Goal: Task Accomplishment & Management: Use online tool/utility

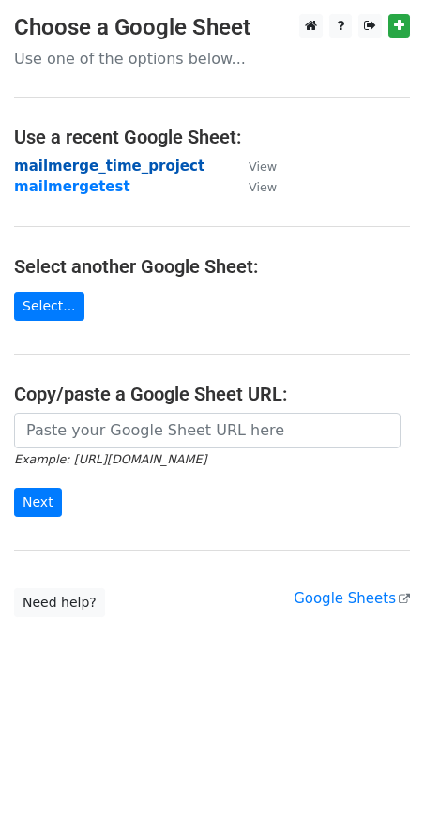
click at [113, 166] on strong "mailmerge_time_project" at bounding box center [109, 166] width 190 height 17
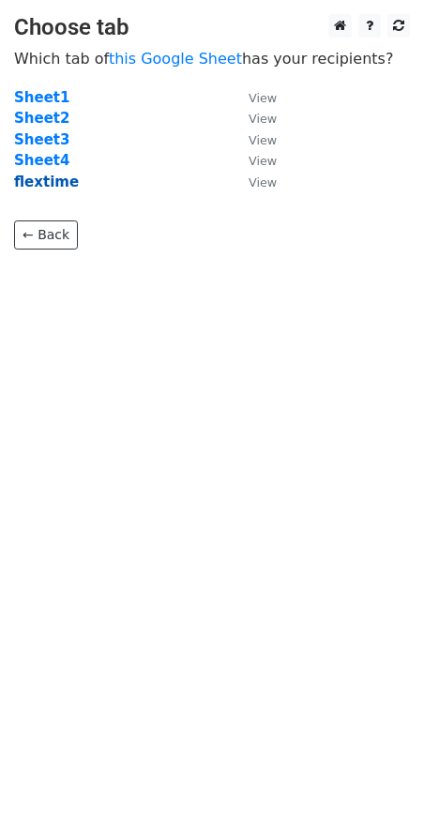
click at [34, 184] on strong "flextime" at bounding box center [46, 181] width 65 height 17
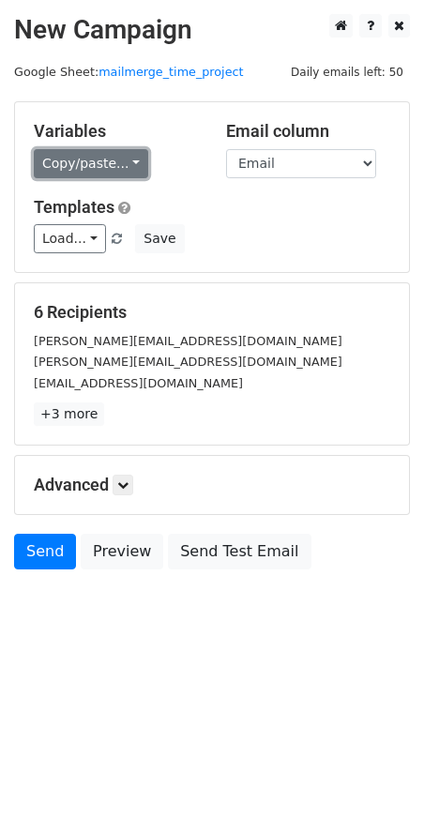
click at [123, 161] on link "Copy/paste..." at bounding box center [91, 163] width 114 height 29
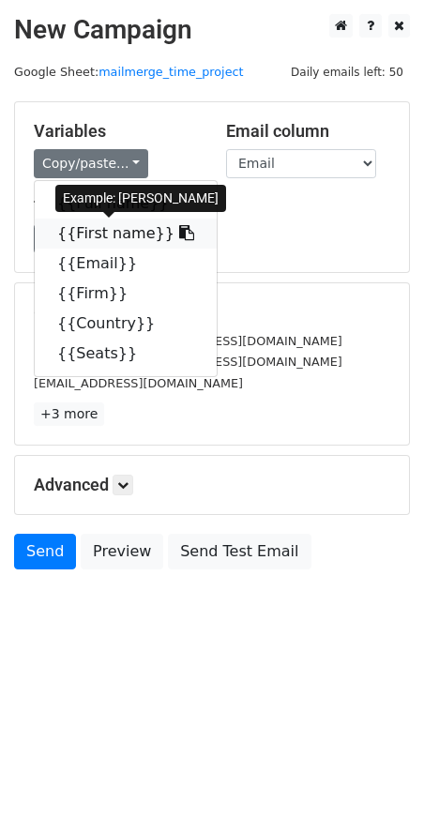
click at [123, 227] on link "{{First name}}" at bounding box center [126, 233] width 182 height 30
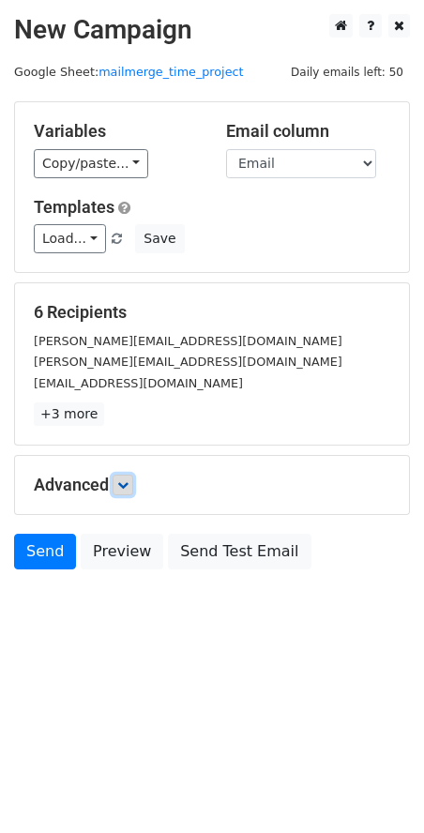
click at [121, 488] on icon at bounding box center [122, 484] width 11 height 11
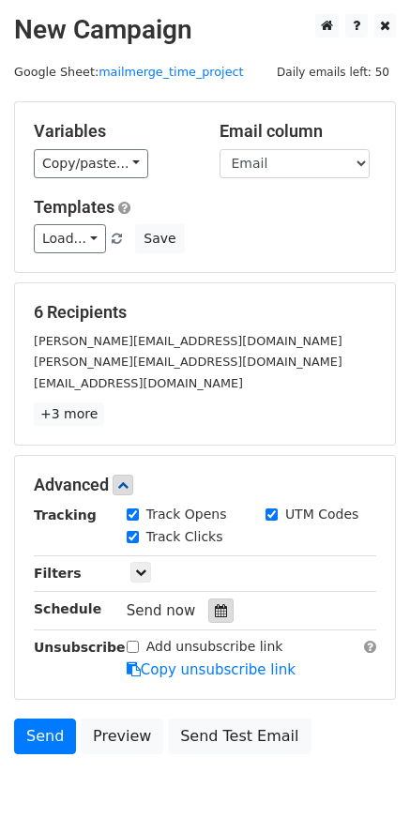
click at [215, 608] on icon at bounding box center [221, 610] width 12 height 13
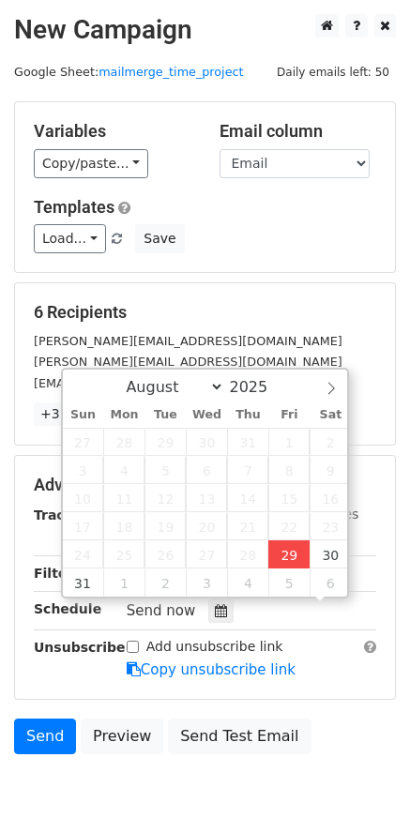
scroll to position [1, 0]
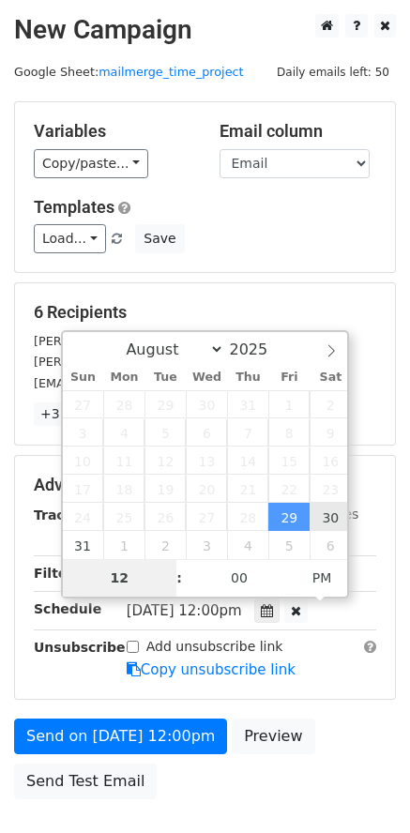
type input "2025-08-30 12:00"
click at [129, 574] on input "12" at bounding box center [120, 578] width 114 height 38
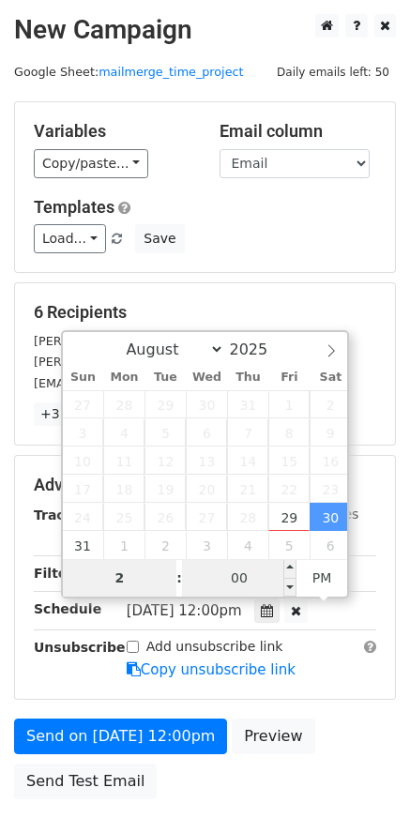
type input "2"
type input "2025-08-30 14:00"
type input "02"
click at [255, 576] on input "00" at bounding box center [239, 578] width 114 height 38
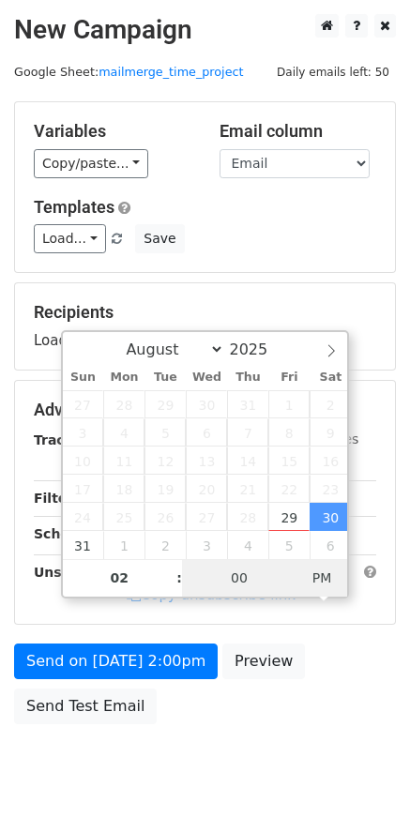
type input "2025-08-30 02:00"
click at [314, 569] on span "AM" at bounding box center [322, 578] width 52 height 38
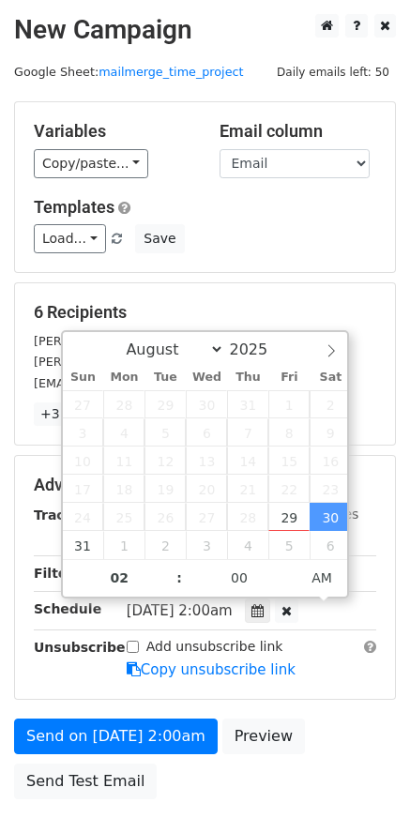
click at [234, 815] on body "New Campaign Daily emails left: 50 Google Sheet: mailmerge_time_project Variabl…" at bounding box center [205, 448] width 410 height 869
